Goal: Navigation & Orientation: Find specific page/section

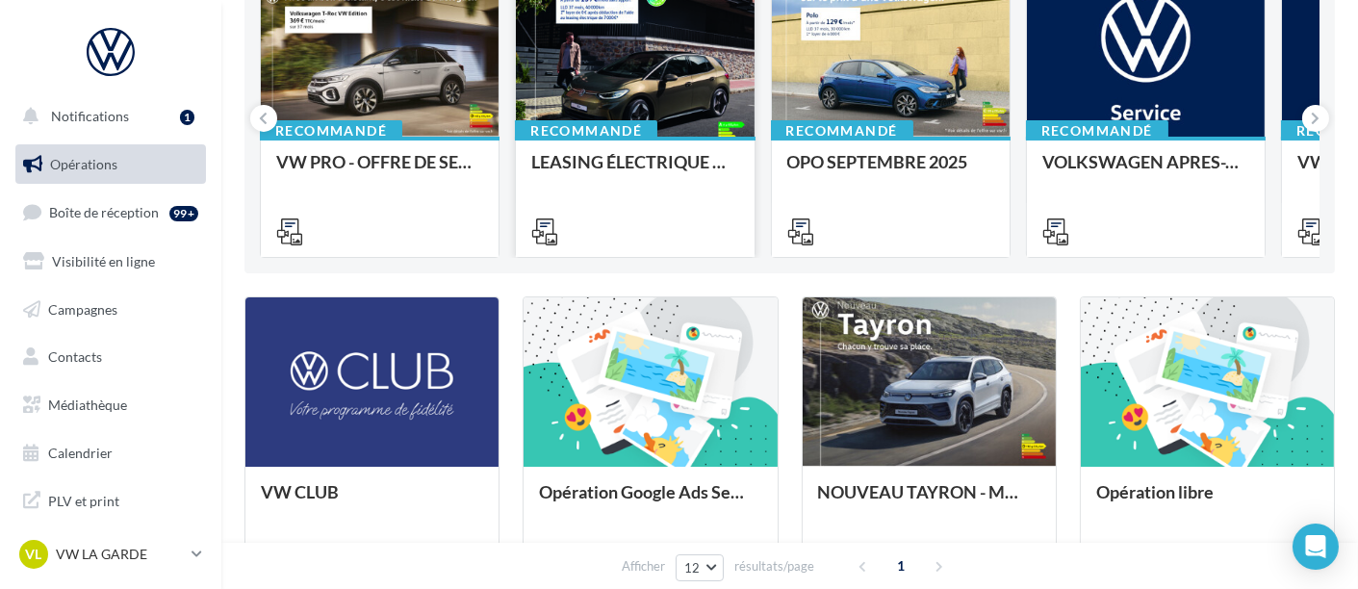
scroll to position [294, 0]
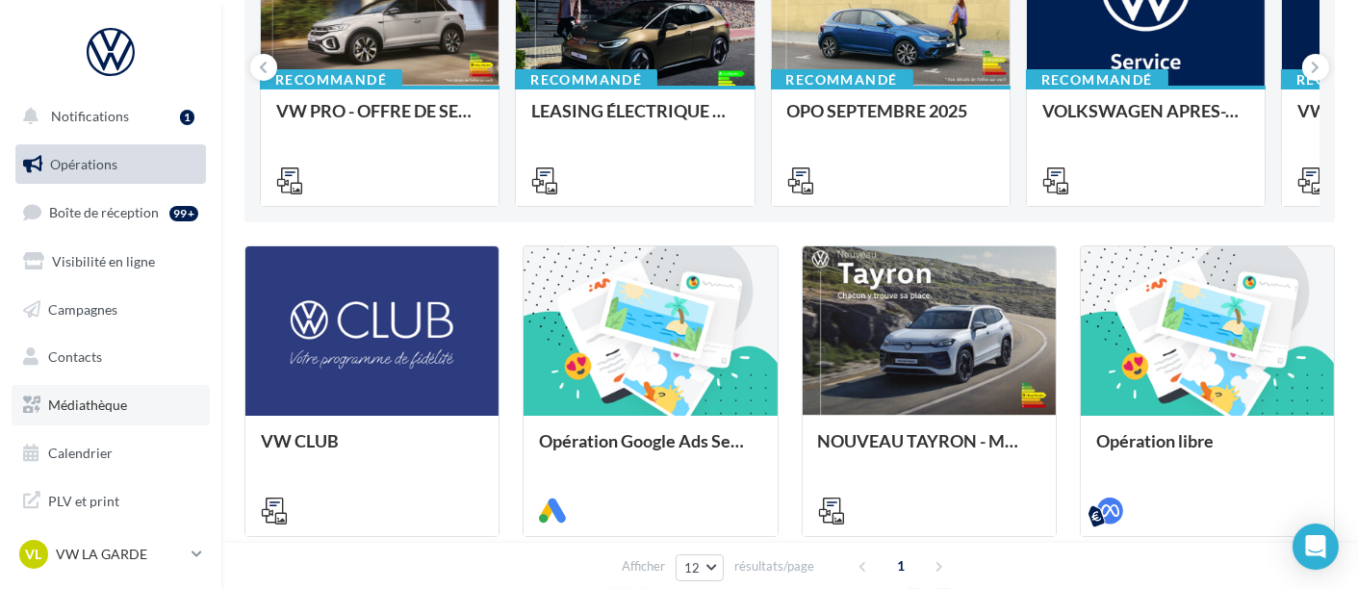
click at [92, 408] on span "Médiathèque" at bounding box center [87, 404] width 79 height 16
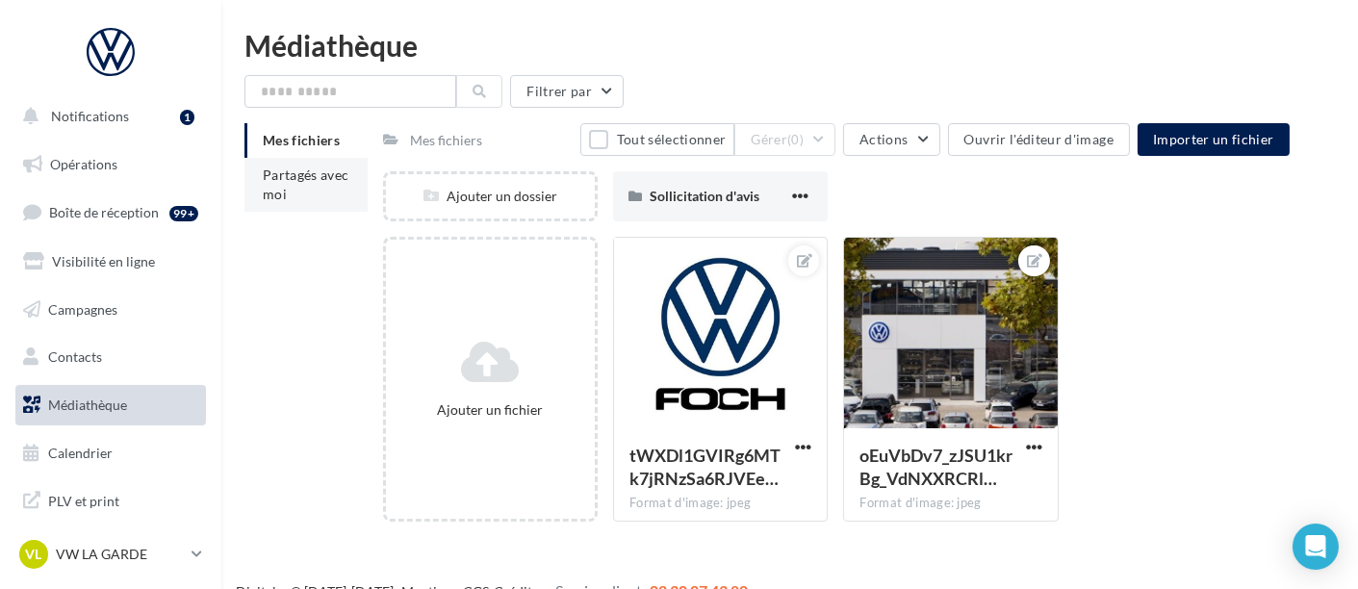
click at [299, 191] on span "Partagés avec moi" at bounding box center [306, 184] width 87 height 36
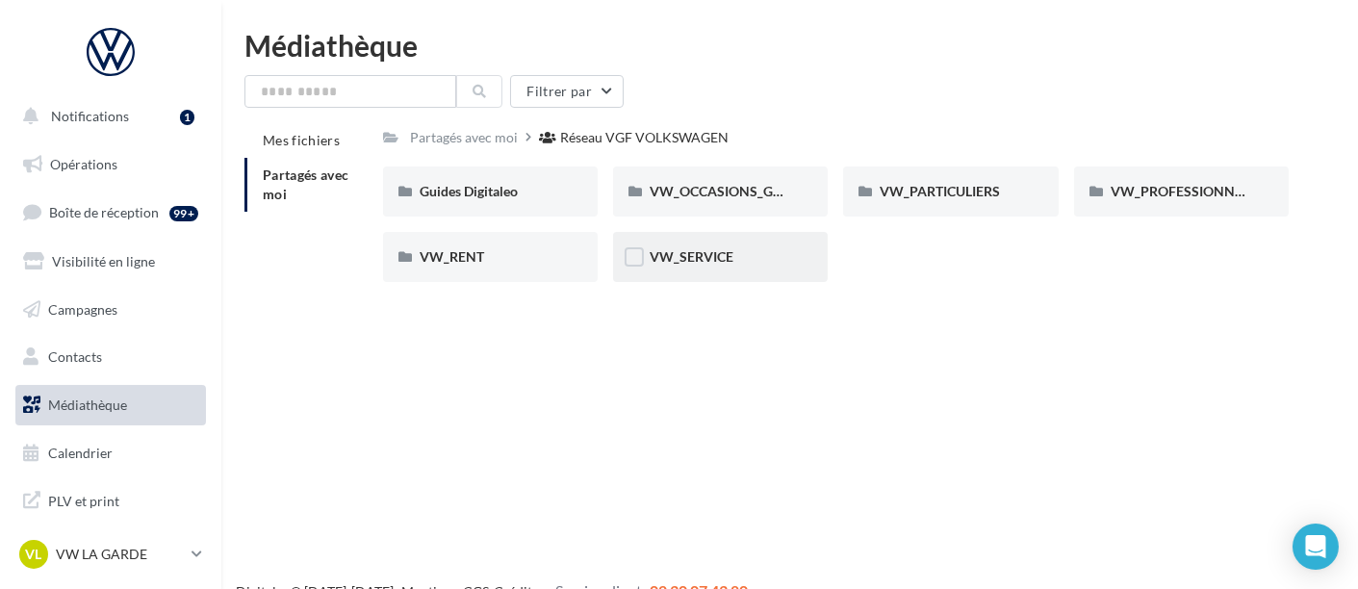
click at [676, 242] on div "VW_SERVICE" at bounding box center [720, 257] width 215 height 50
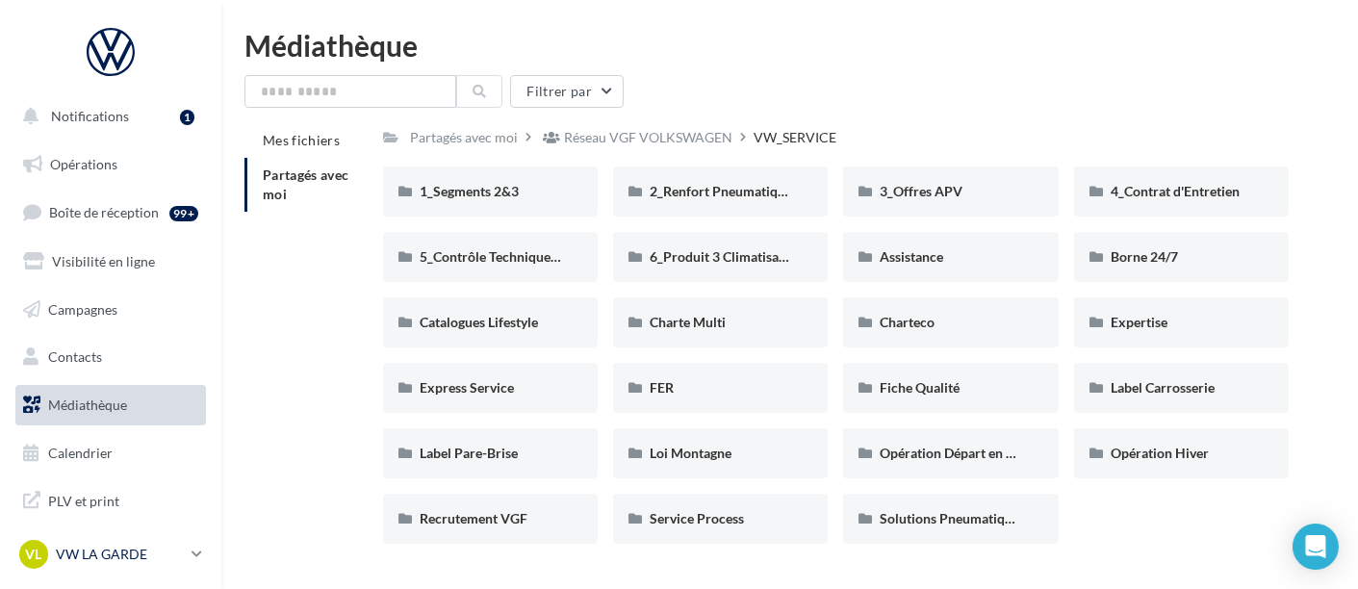
click at [137, 559] on p "VW LA GARDE" at bounding box center [120, 554] width 128 height 19
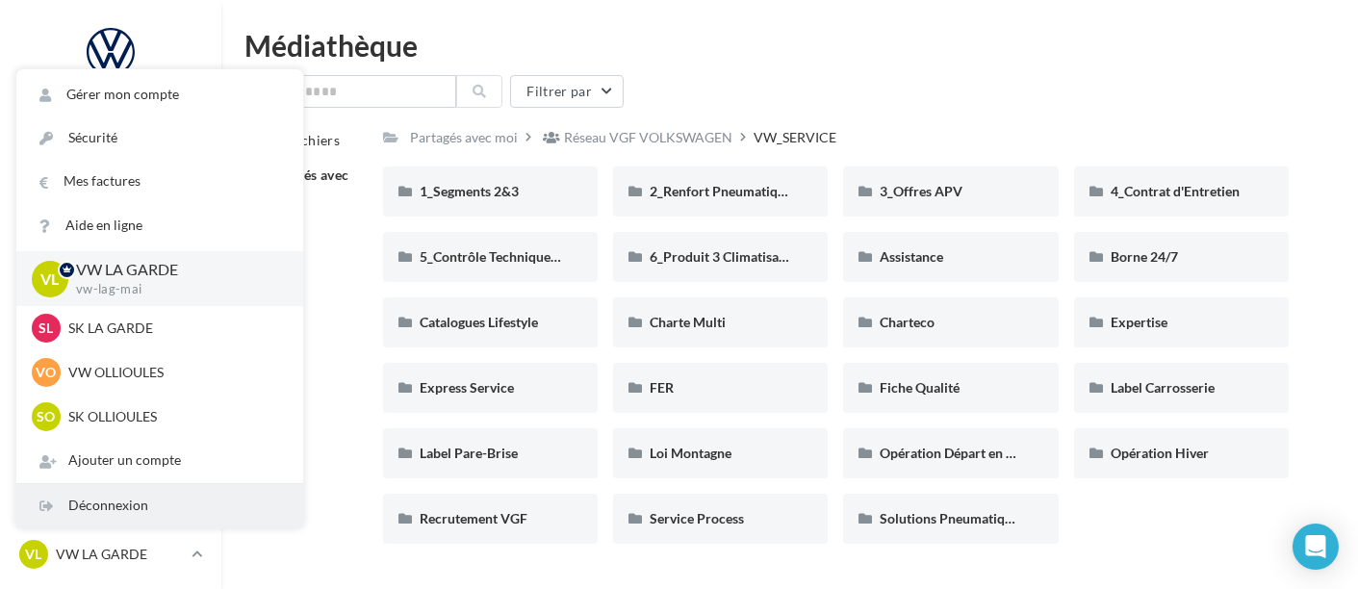
click at [143, 494] on div "Déconnexion" at bounding box center [159, 505] width 287 height 43
